Goal: Task Accomplishment & Management: Use online tool/utility

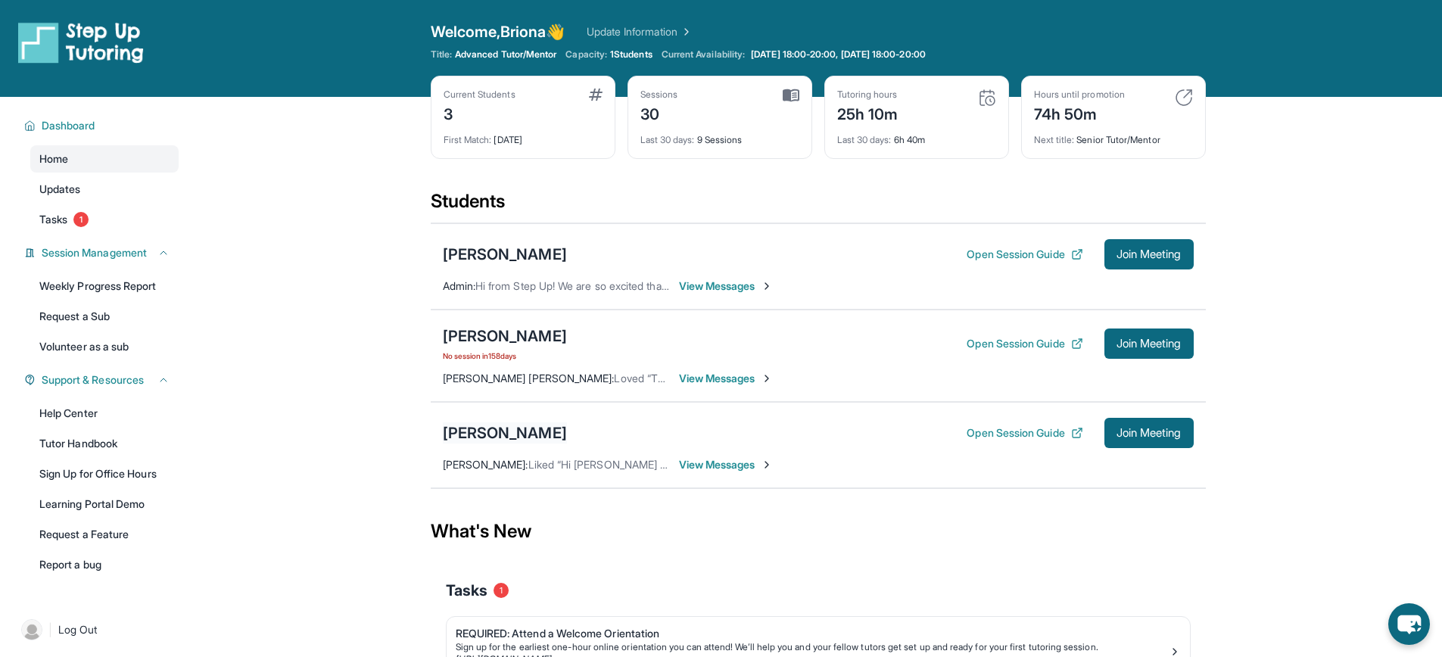
click at [498, 432] on div "[PERSON_NAME]" at bounding box center [505, 432] width 124 height 21
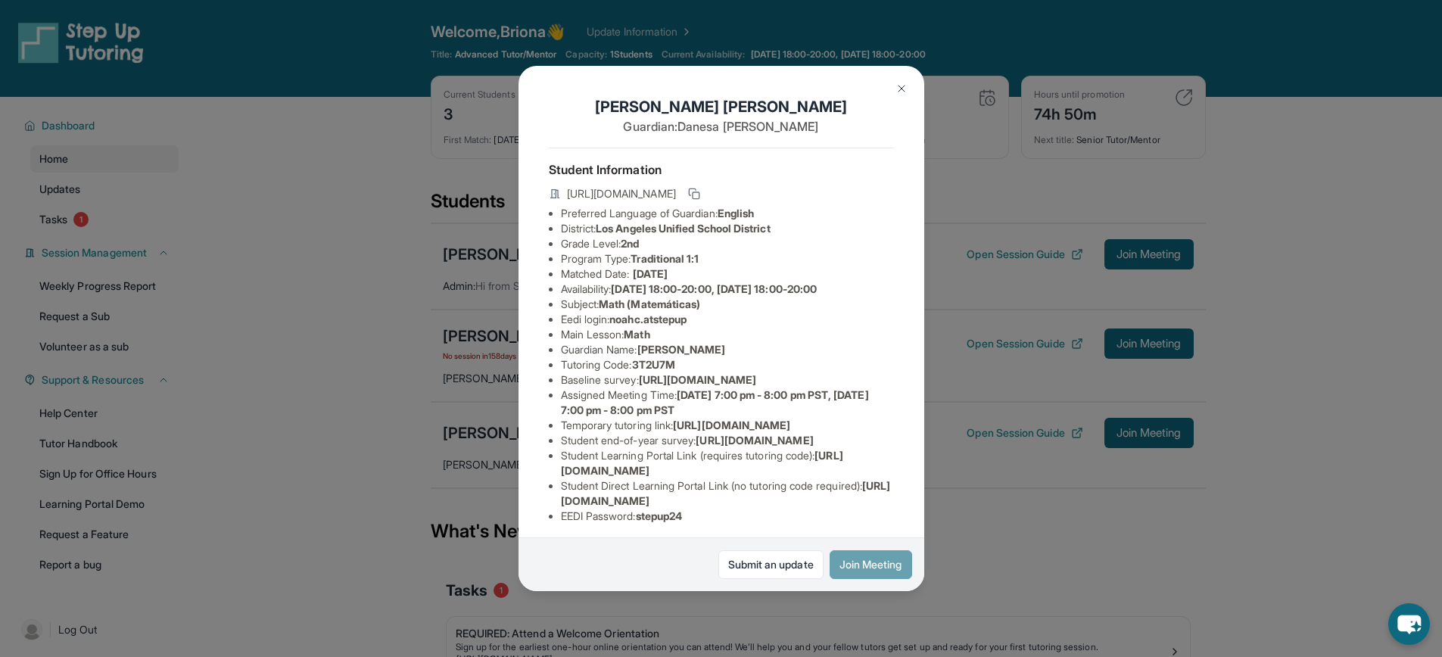
click at [863, 564] on button "Join Meeting" at bounding box center [871, 564] width 83 height 29
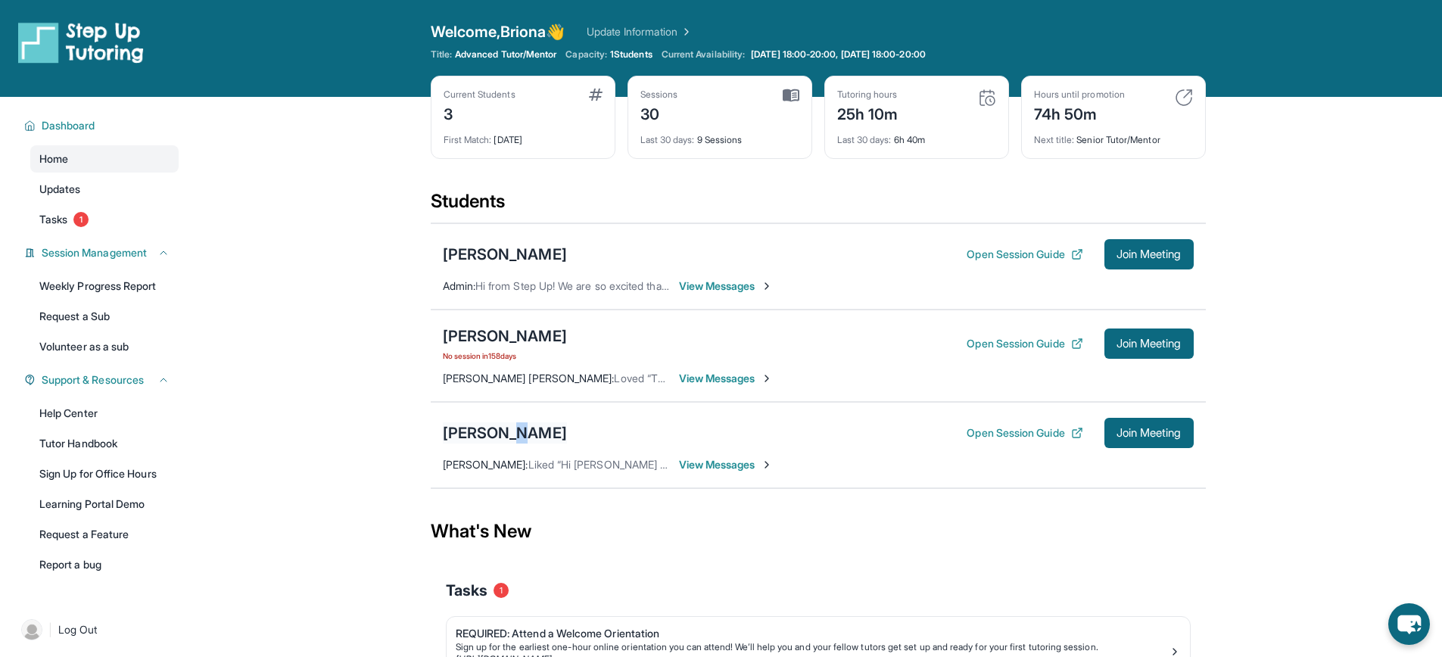
click at [517, 424] on div "[PERSON_NAME]" at bounding box center [505, 432] width 124 height 21
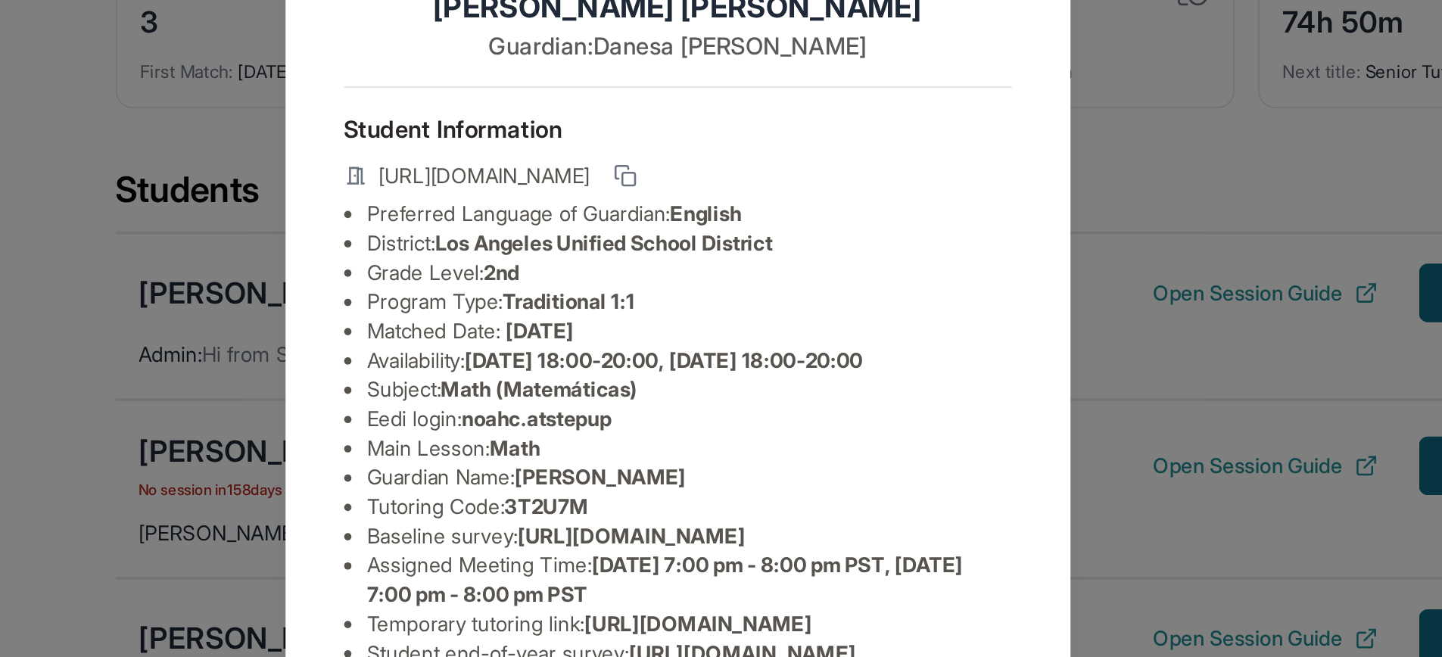
click at [687, 341] on li "Main Lesson : Math" at bounding box center [727, 334] width 333 height 15
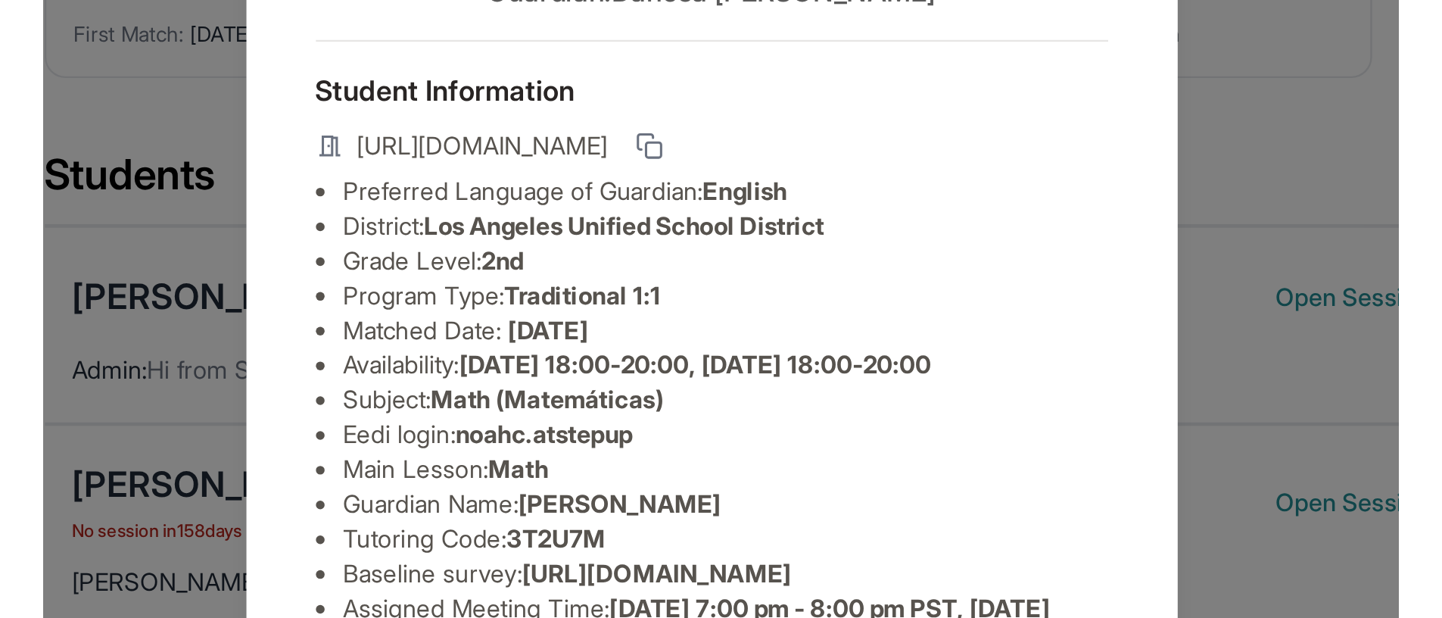
scroll to position [23, 0]
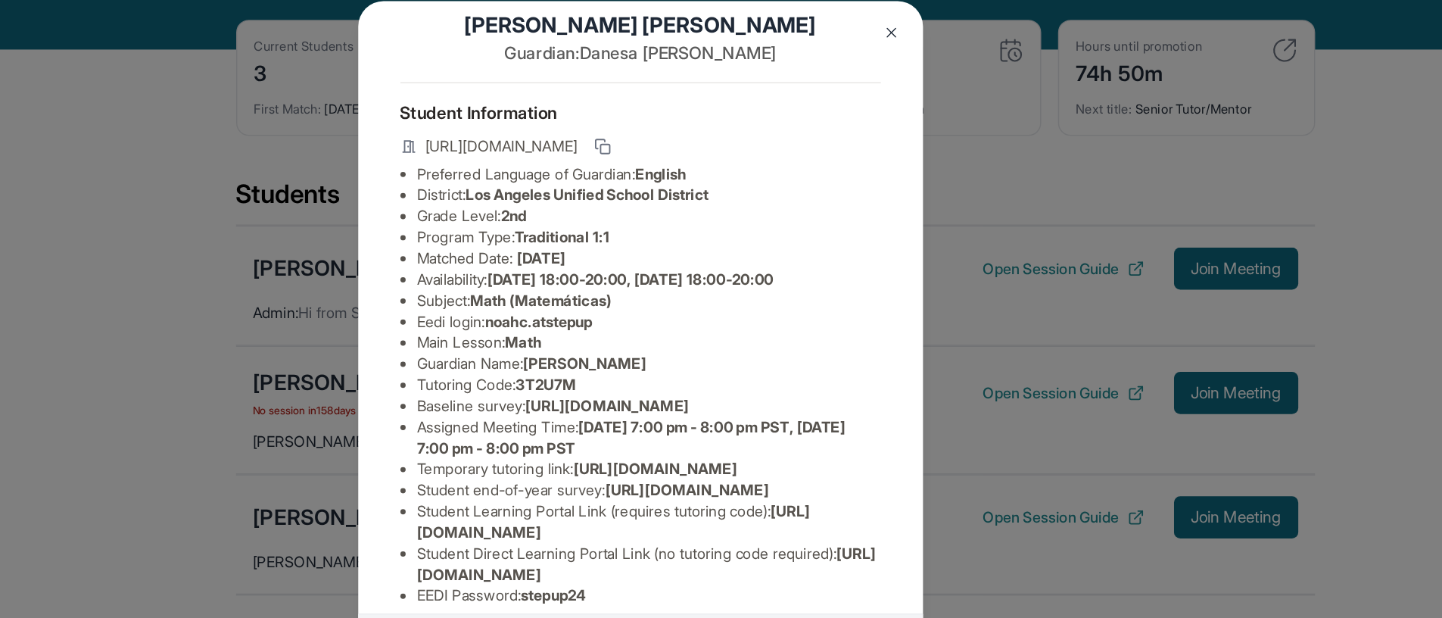
click at [676, 173] on span "[URL][DOMAIN_NAME]" at bounding box center [621, 166] width 109 height 15
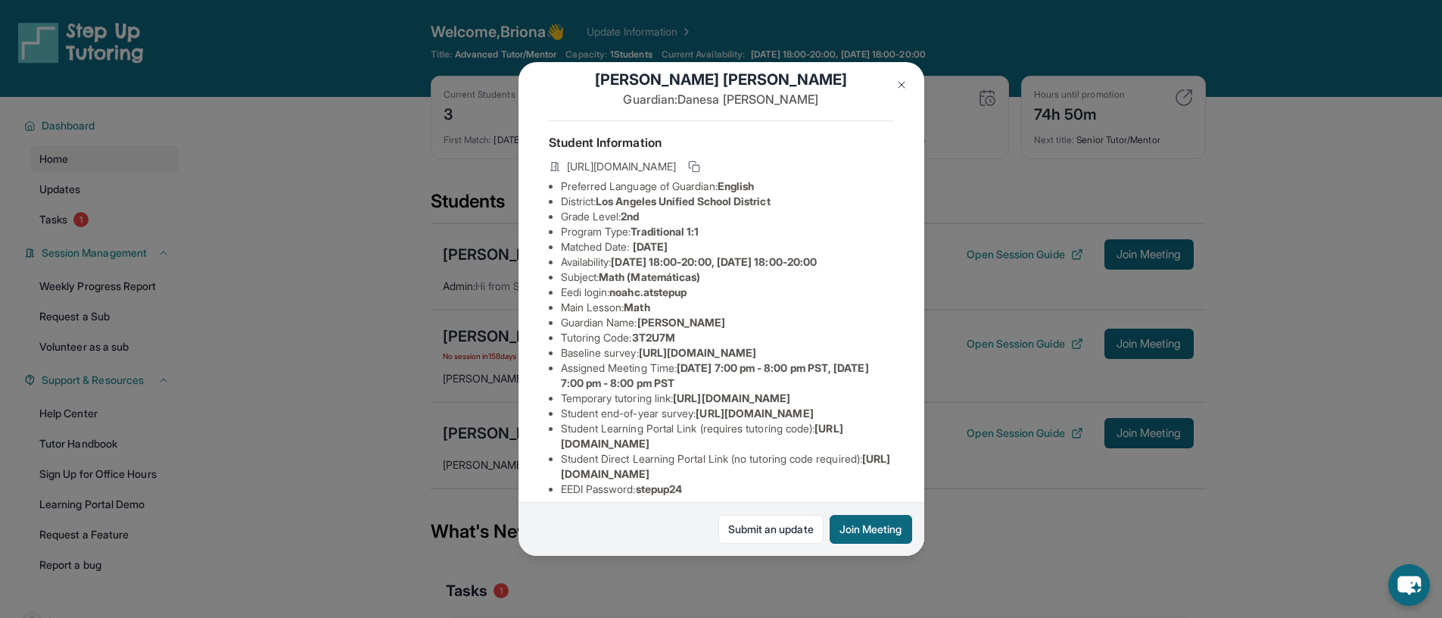
click at [902, 82] on img at bounding box center [902, 85] width 12 height 12
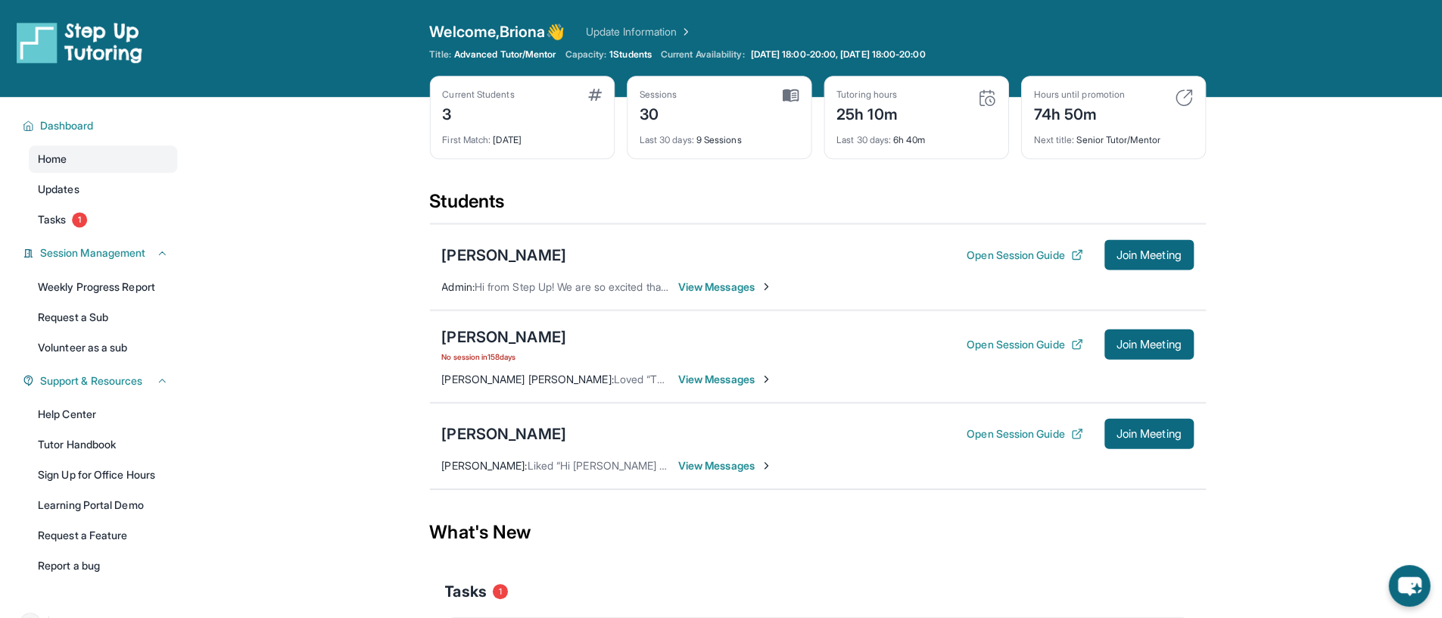
scroll to position [0, 0]
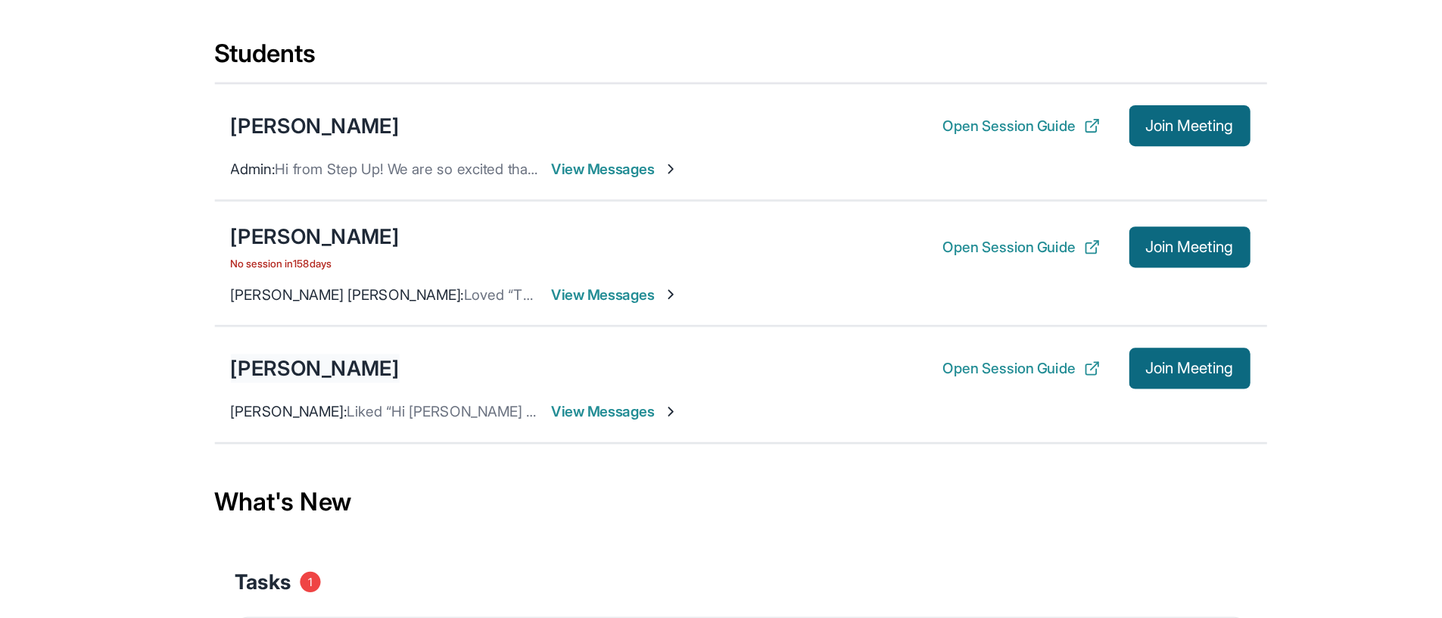
click at [523, 433] on div "[PERSON_NAME]" at bounding box center [505, 432] width 124 height 21
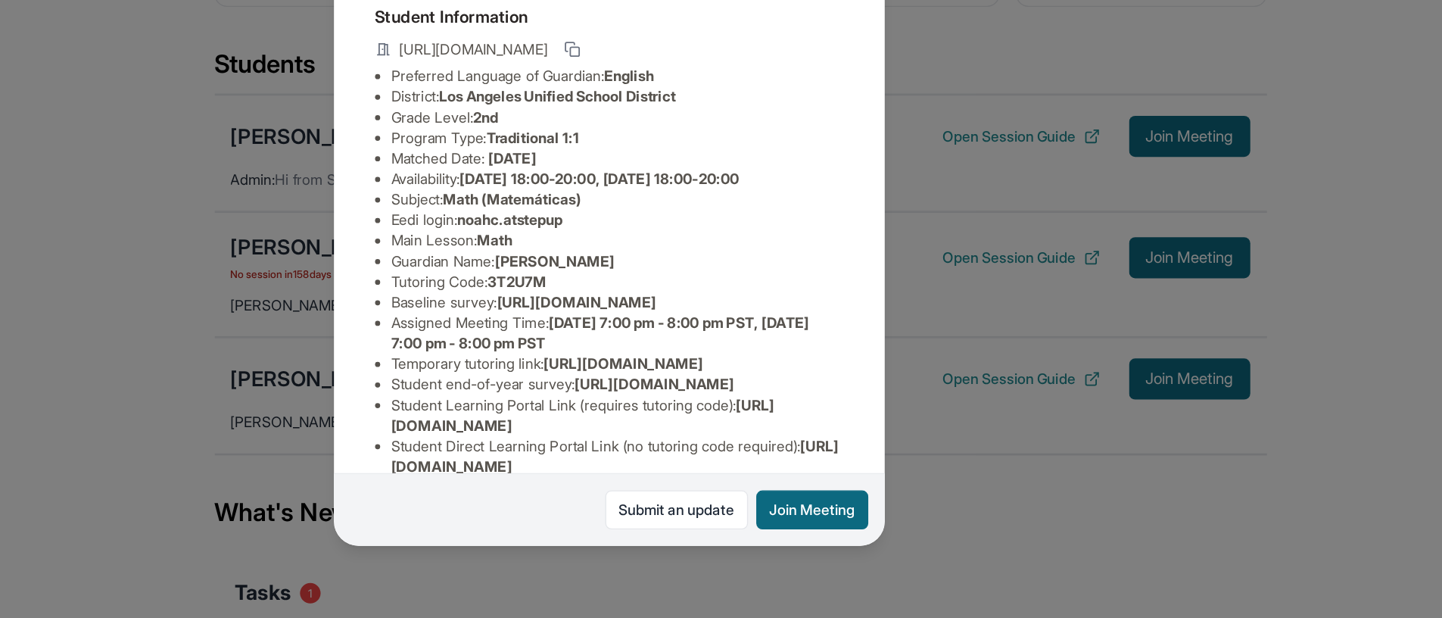
click at [453, 385] on div "[PERSON_NAME] Guardian: [PERSON_NAME] Student Information [URL][DOMAIN_NAME] Pr…" at bounding box center [721, 309] width 1442 height 618
